Goal: Task Accomplishment & Management: Use online tool/utility

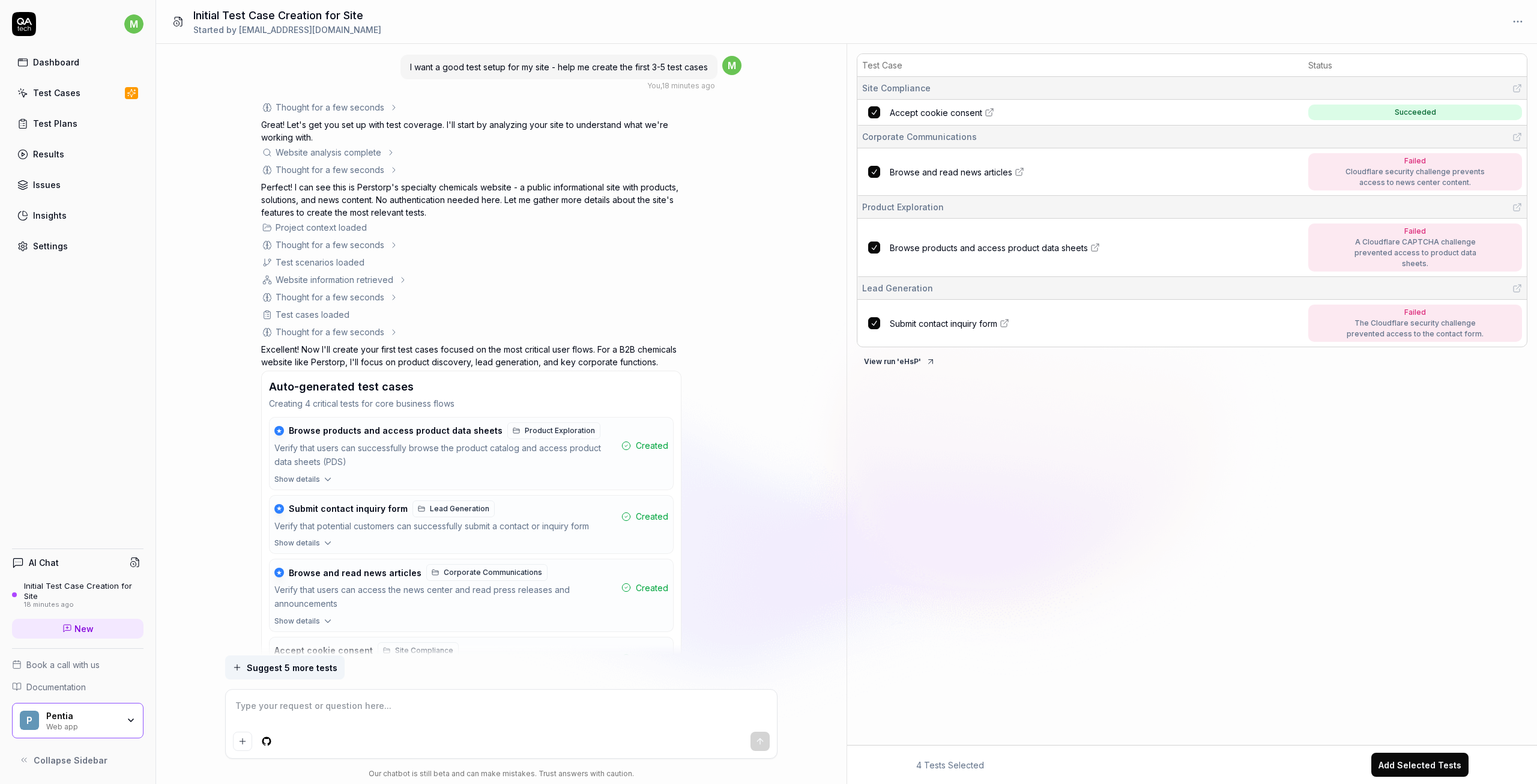
type textarea "*"
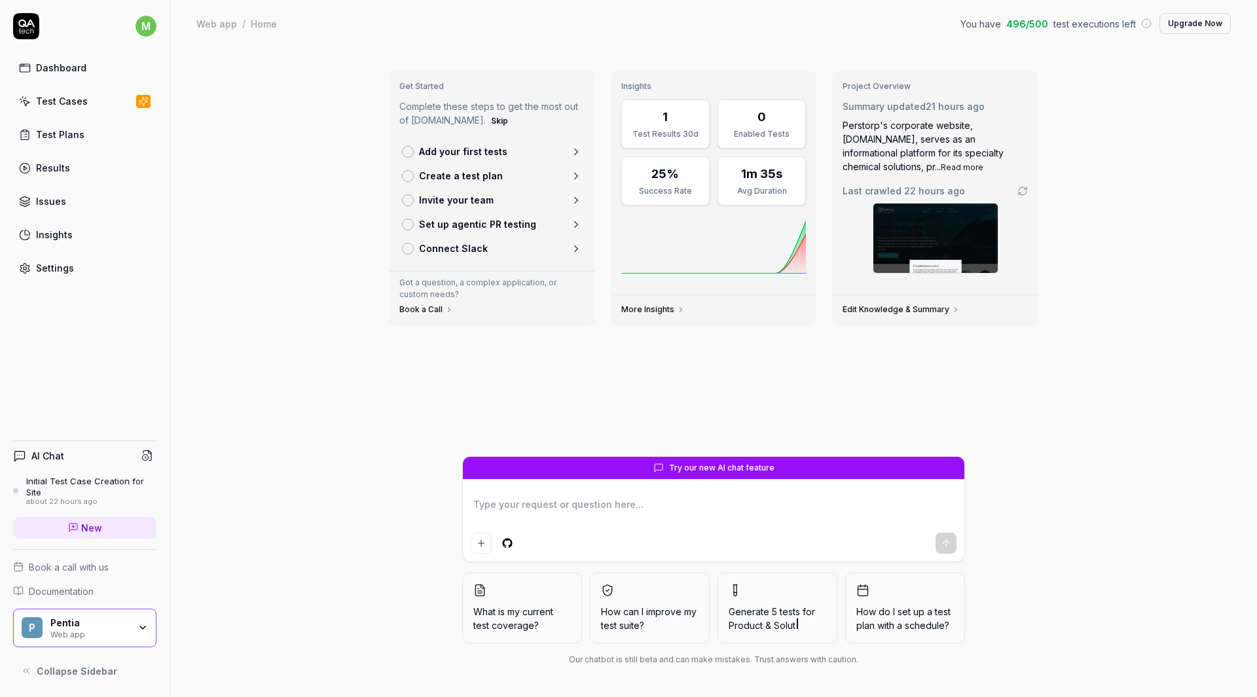
type textarea "*"
click at [83, 525] on span "New" at bounding box center [91, 528] width 21 height 14
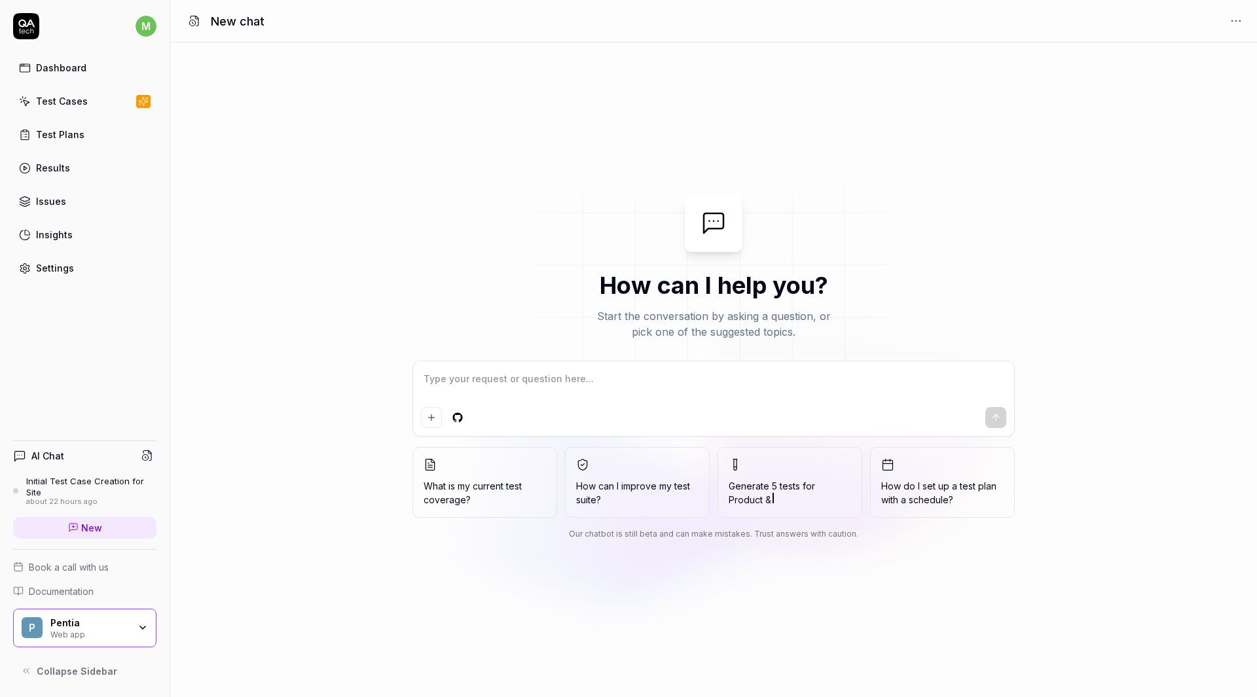
click at [38, 100] on div "Test Cases" at bounding box center [62, 101] width 52 height 14
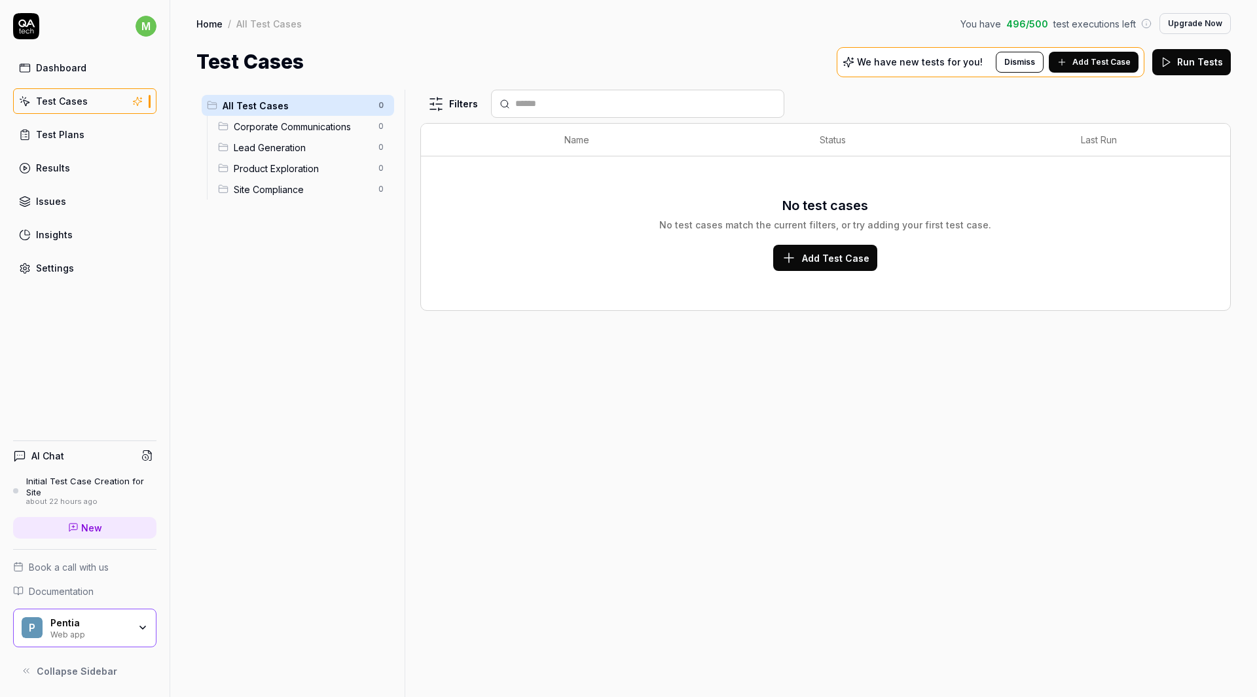
click at [856, 258] on span "Add Test Case" at bounding box center [835, 258] width 67 height 14
click at [213, 23] on link "Home" at bounding box center [209, 23] width 26 height 13
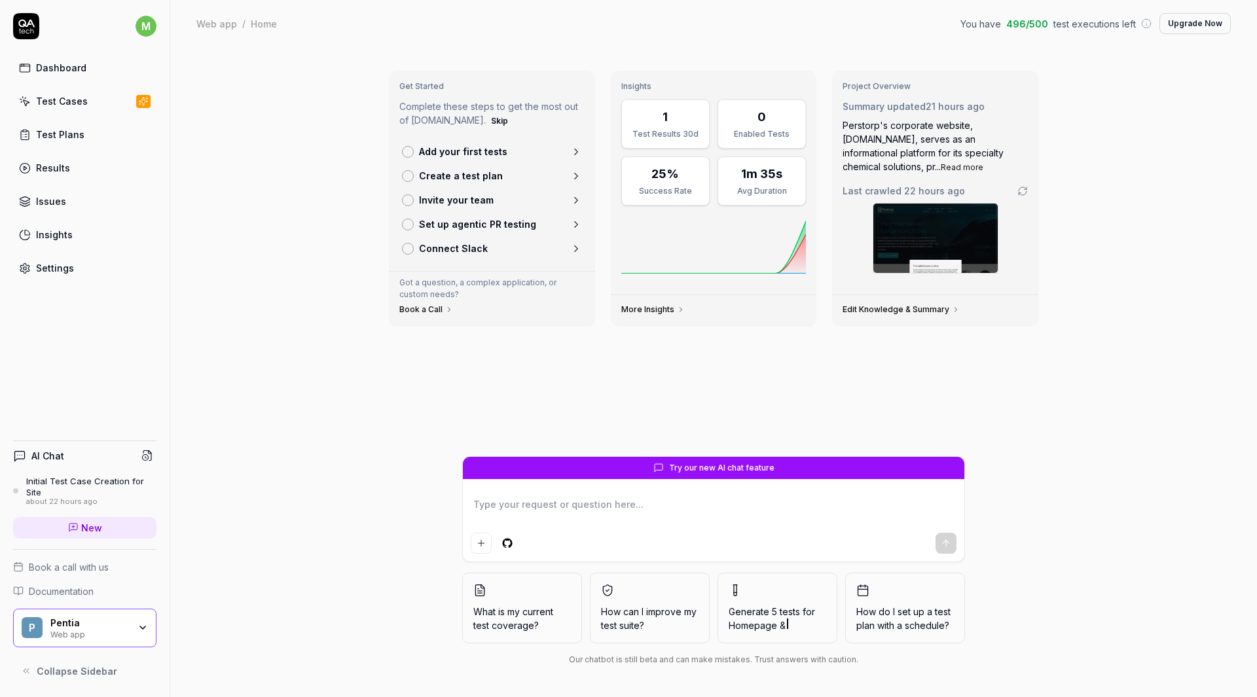
click at [141, 631] on icon "button" at bounding box center [143, 628] width 10 height 10
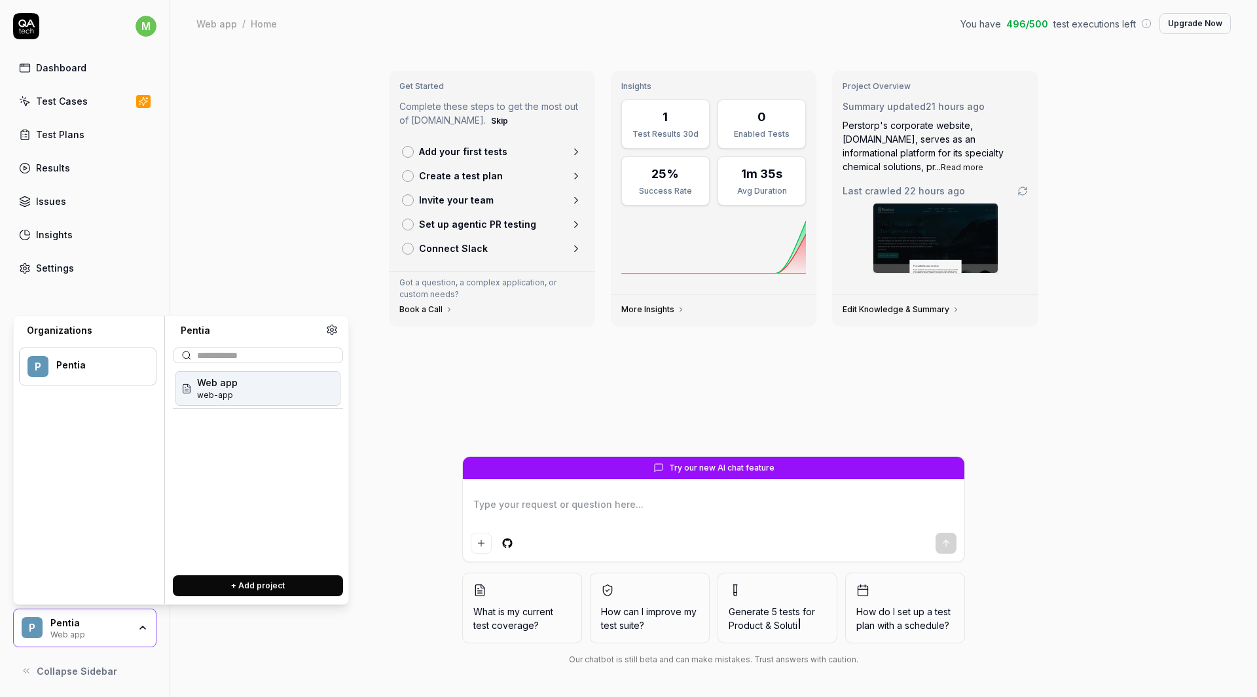
click at [259, 583] on button "+ Add project" at bounding box center [258, 586] width 170 height 21
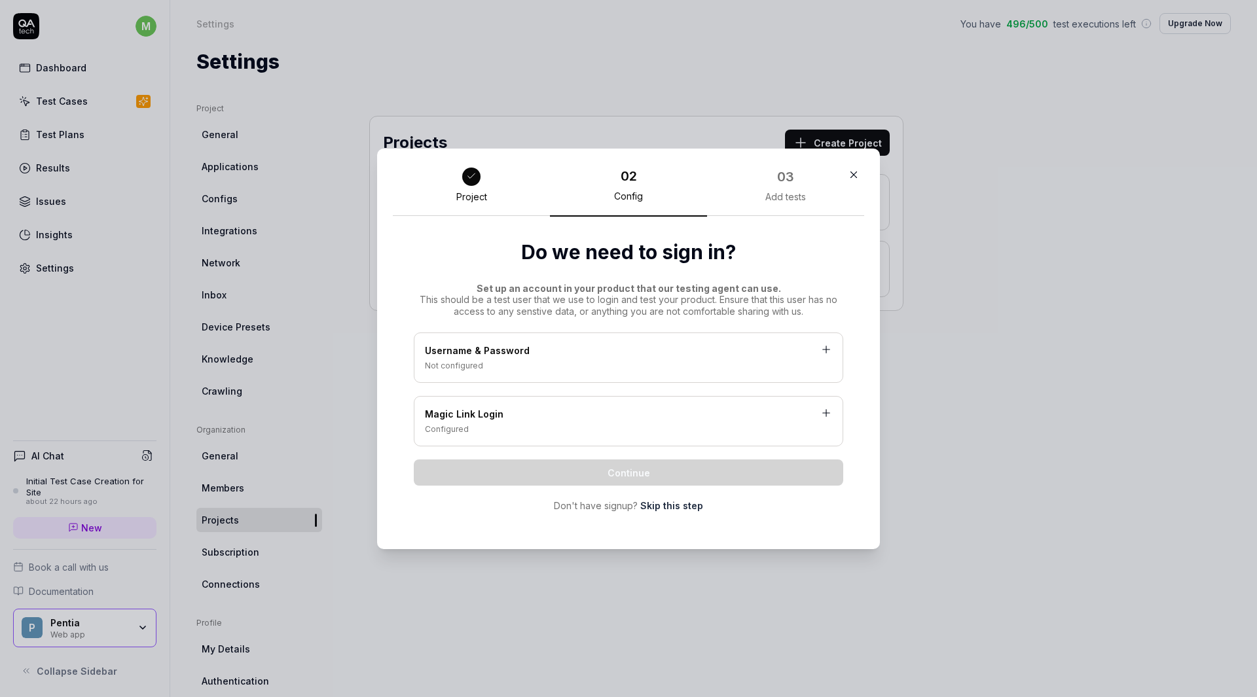
click at [670, 508] on link "Skip this step" at bounding box center [671, 506] width 63 height 14
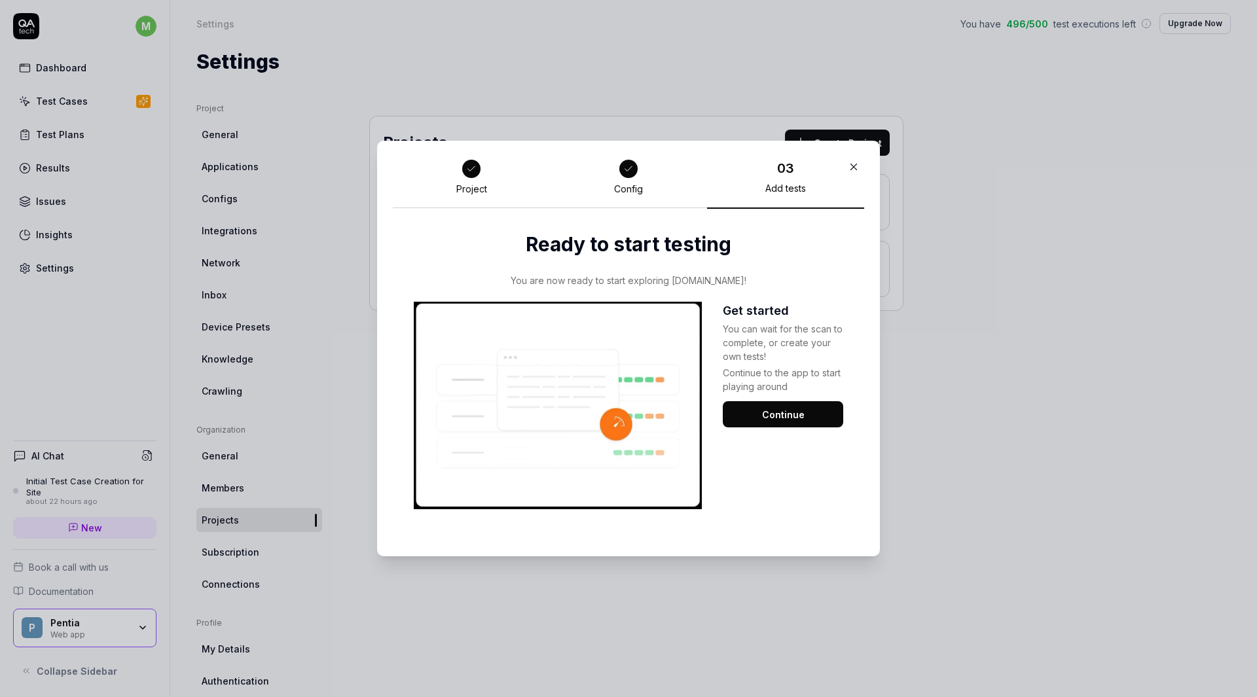
click at [784, 415] on button "Continue" at bounding box center [783, 414] width 120 height 26
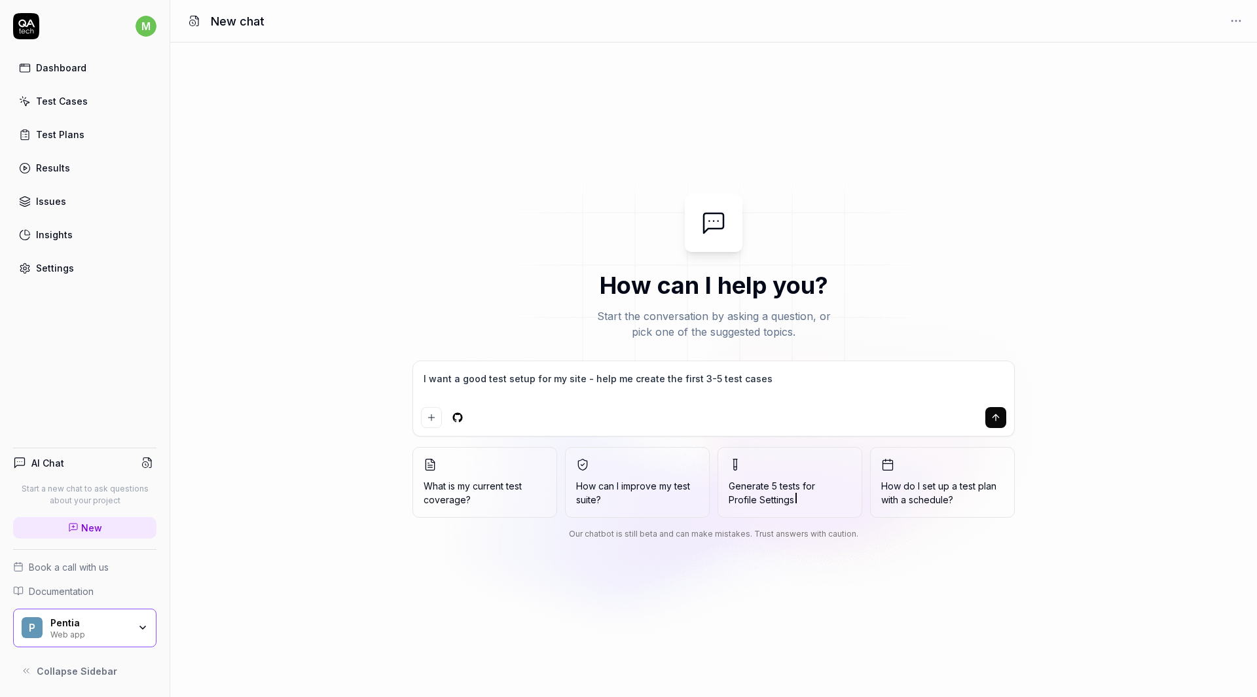
click at [109, 635] on div "Web app" at bounding box center [89, 634] width 79 height 10
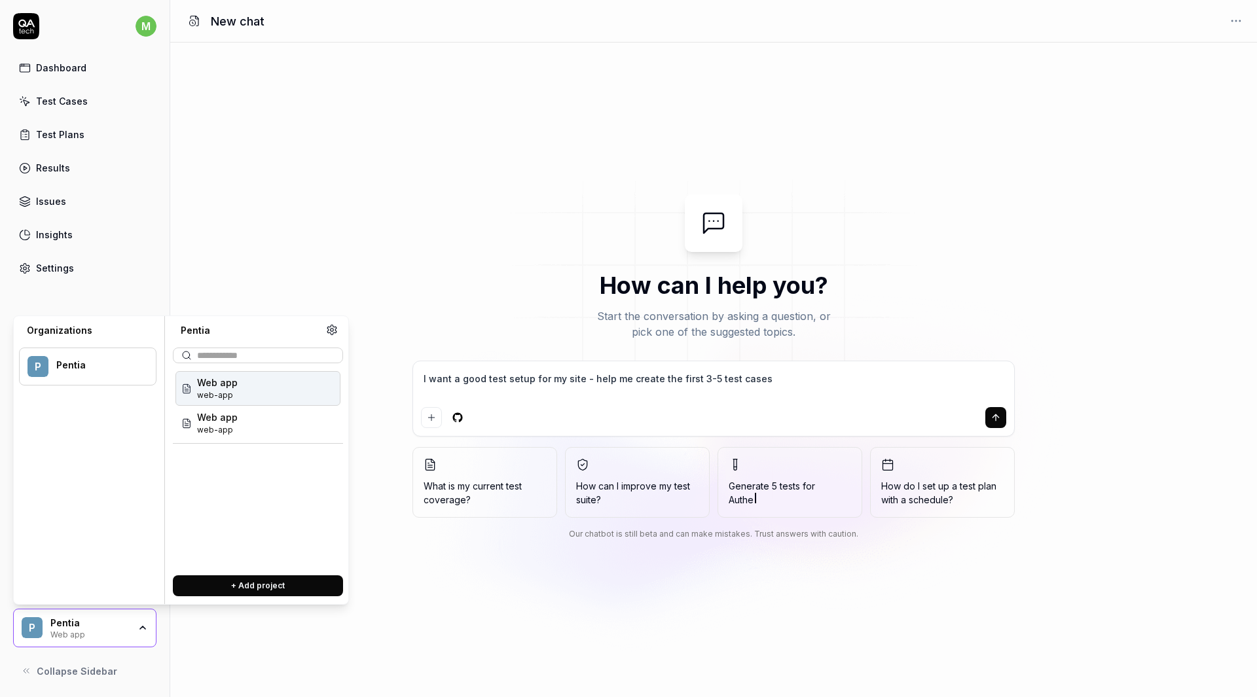
click at [263, 387] on div "Web app web-app" at bounding box center [258, 388] width 165 height 35
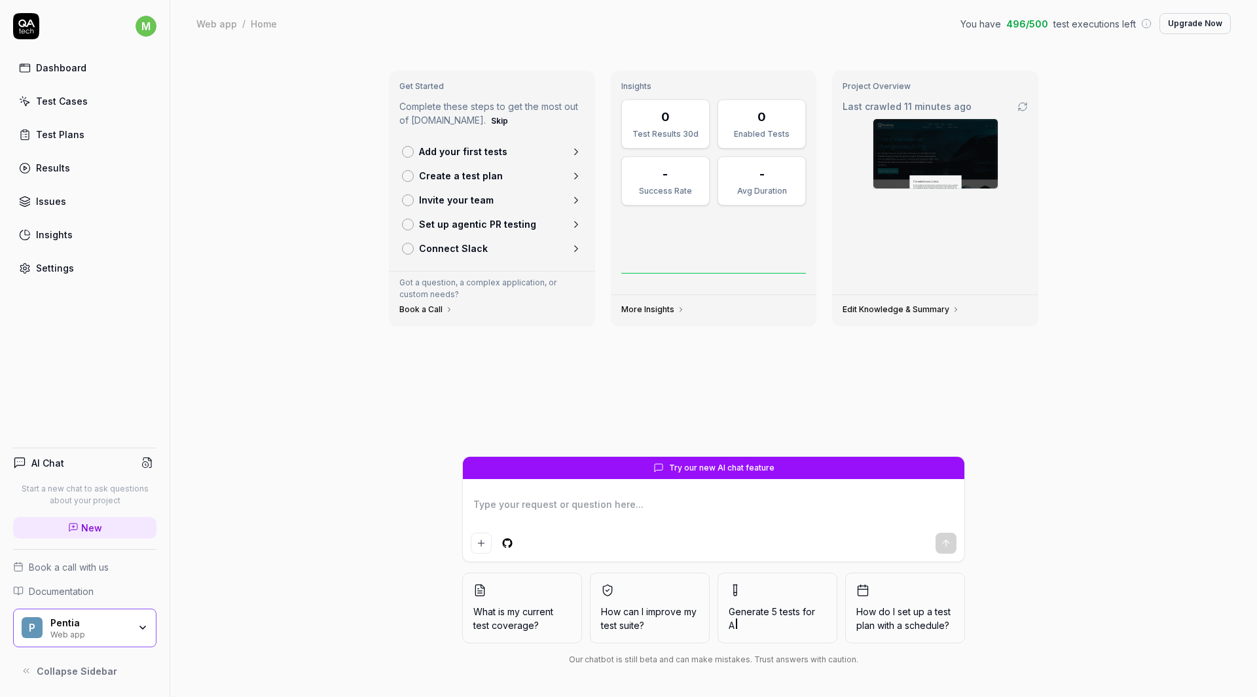
click at [120, 625] on div "Pentia" at bounding box center [89, 624] width 79 height 12
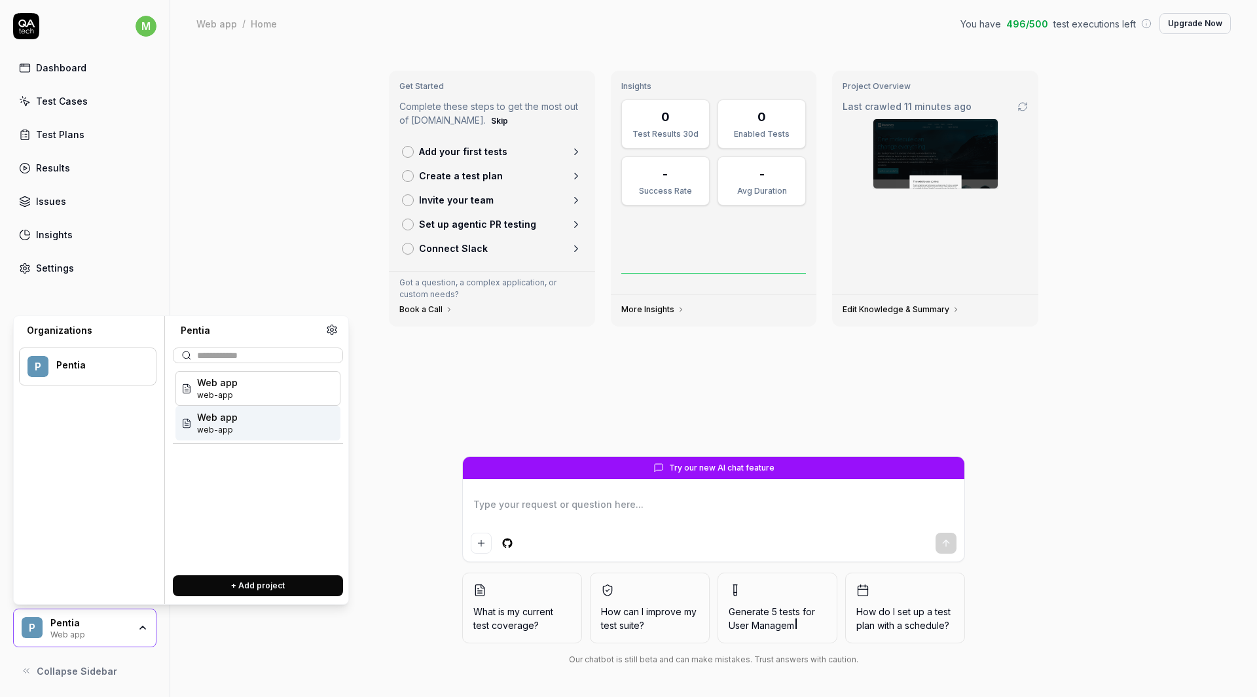
click at [261, 432] on div "Web app web-app" at bounding box center [258, 423] width 165 height 35
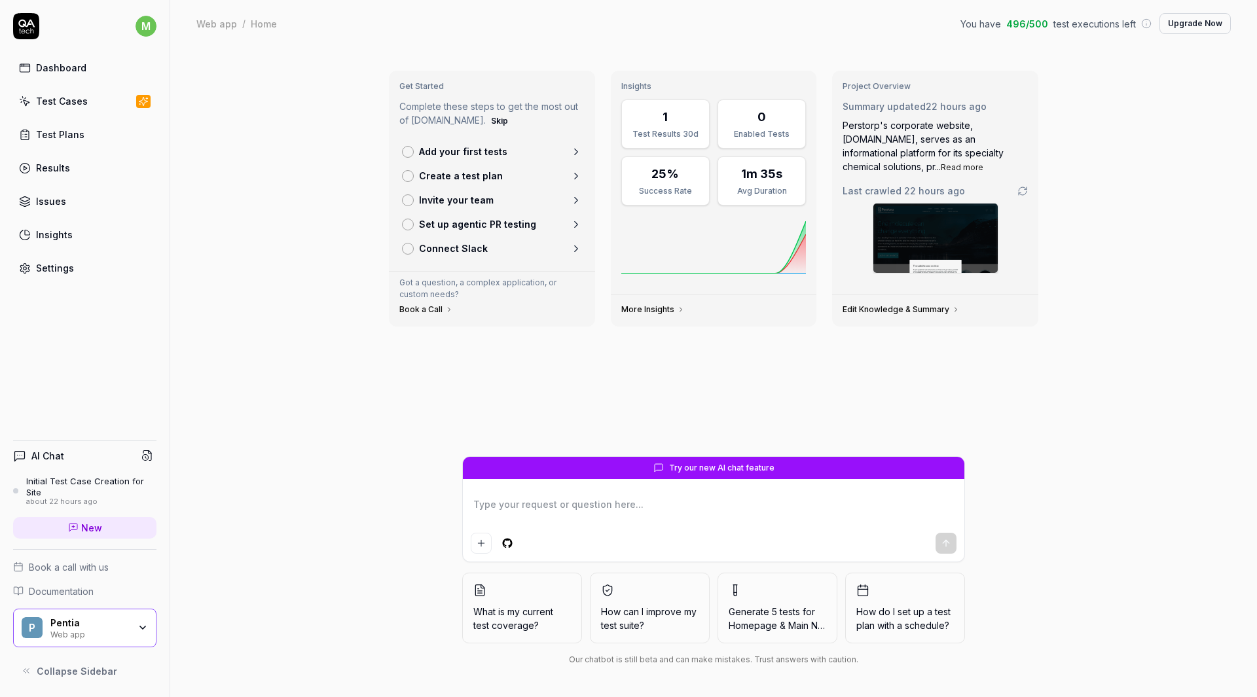
click at [489, 148] on p "Add your first tests" at bounding box center [463, 152] width 88 height 14
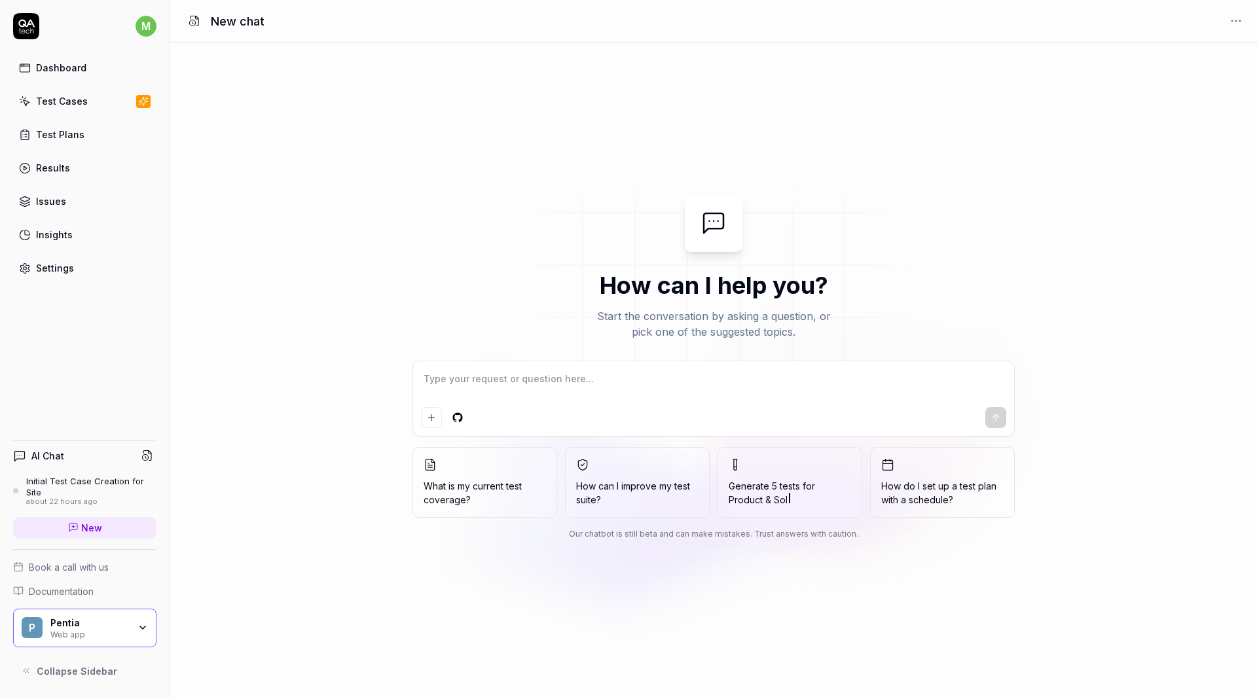
click at [788, 491] on span "Generate 5 tests for Product & Sol" at bounding box center [790, 493] width 122 height 28
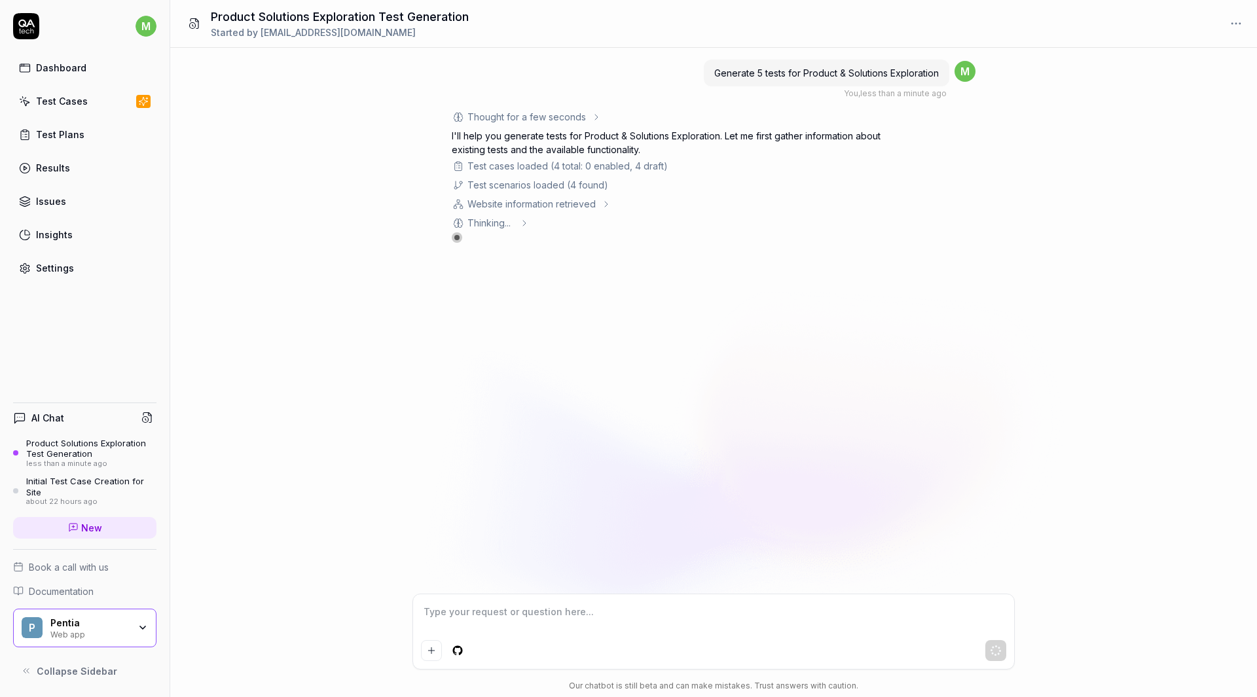
click at [60, 164] on div "Results" at bounding box center [53, 168] width 34 height 14
type textarea "*"
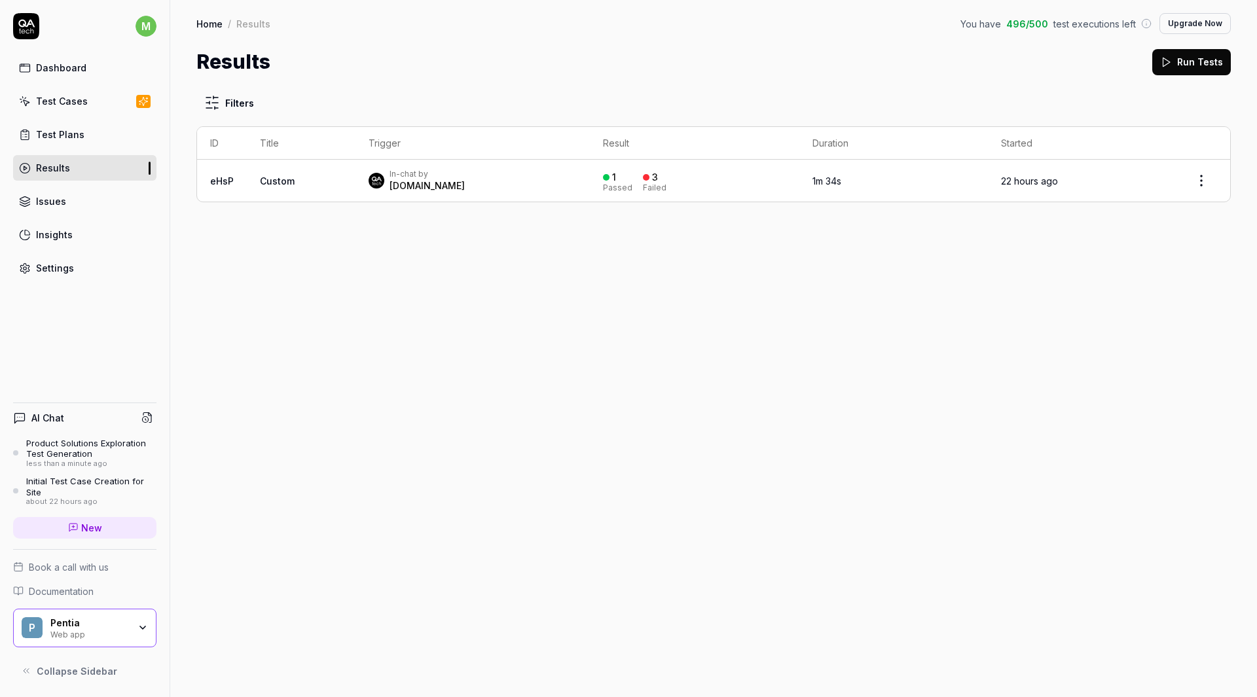
click at [491, 176] on div "In-chat by QA.tech" at bounding box center [473, 181] width 208 height 24
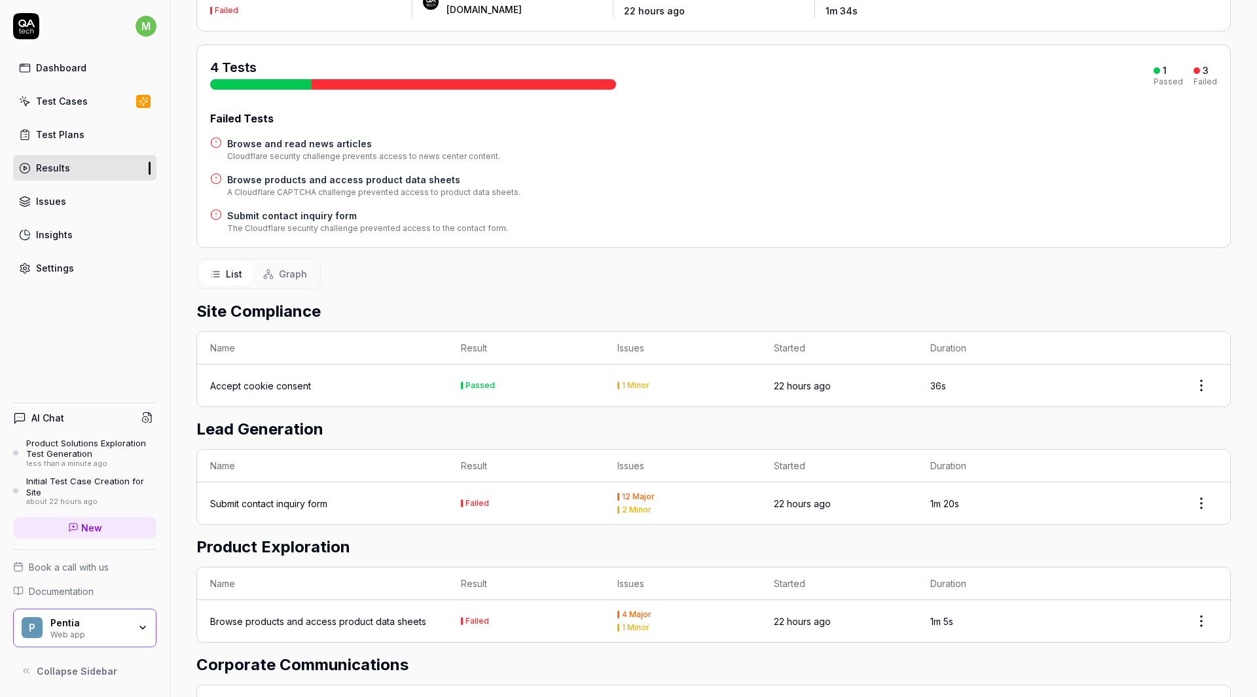
scroll to position [131, 0]
